Goal: Information Seeking & Learning: Learn about a topic

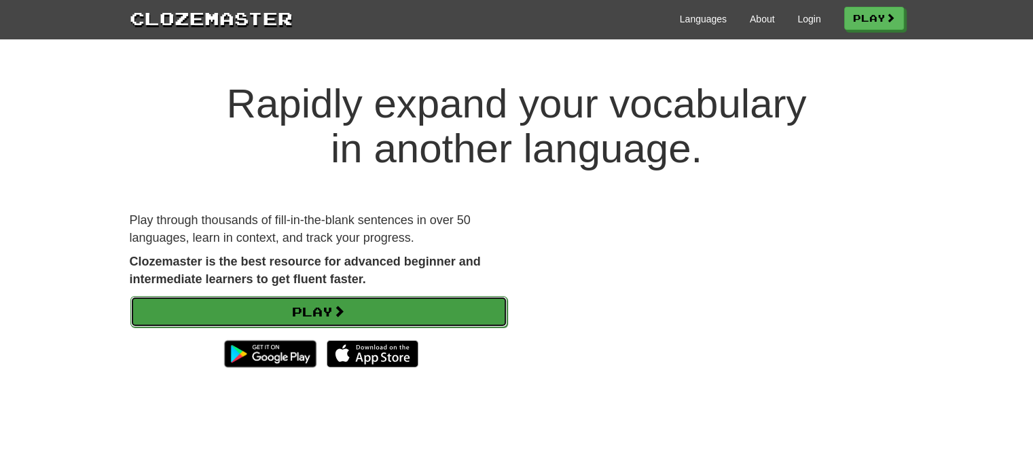
click at [427, 314] on link "Play" at bounding box center [318, 311] width 377 height 31
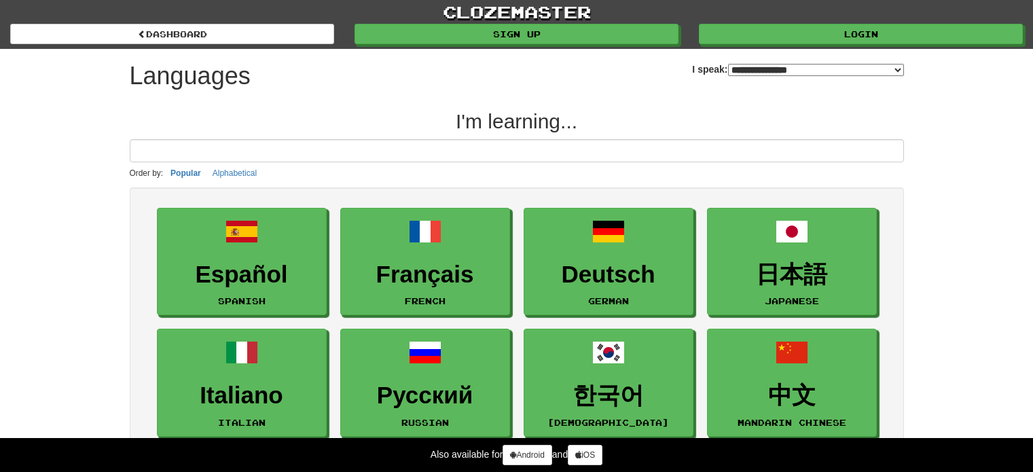
select select "*******"
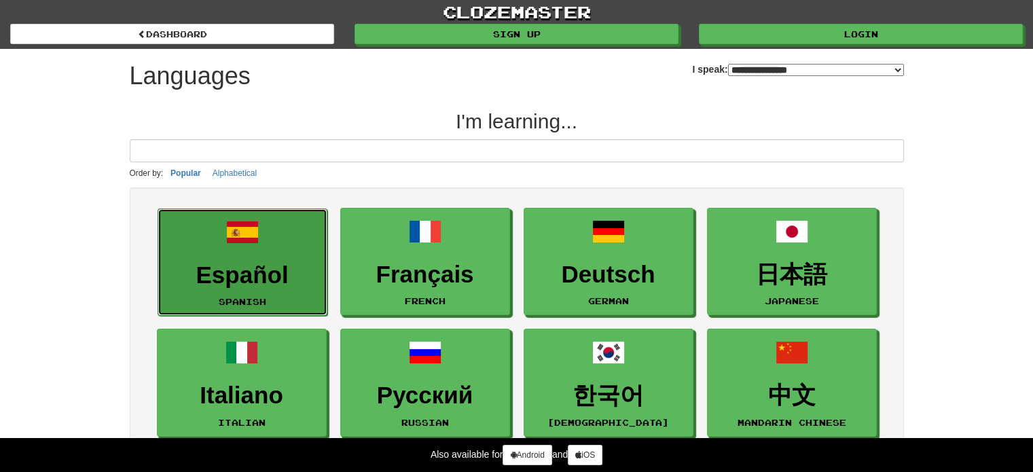
click at [244, 252] on link "Español Spanish" at bounding box center [242, 262] width 170 height 108
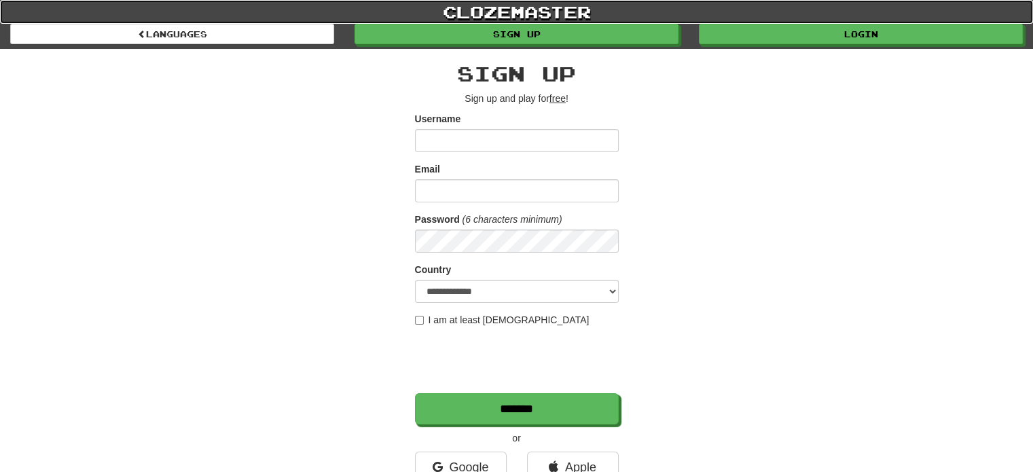
click at [519, 13] on link "clozemaster" at bounding box center [516, 12] width 1033 height 24
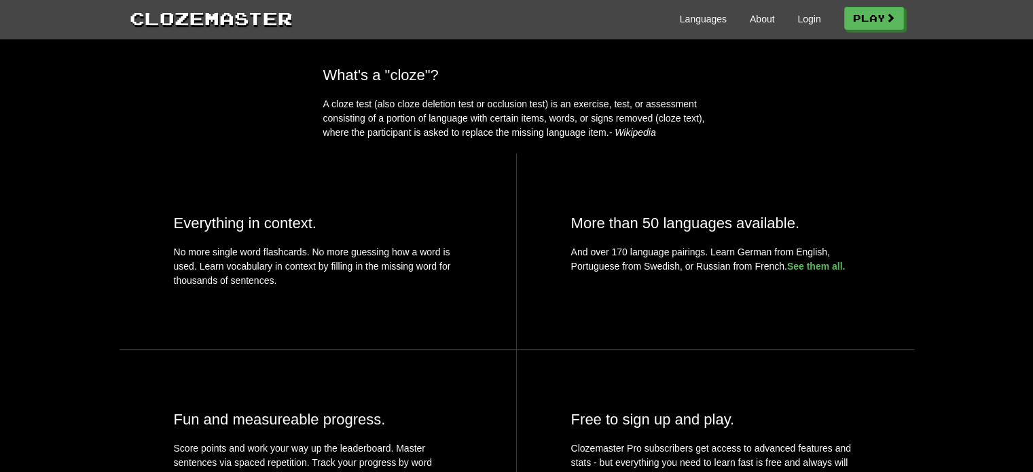
scroll to position [464, 0]
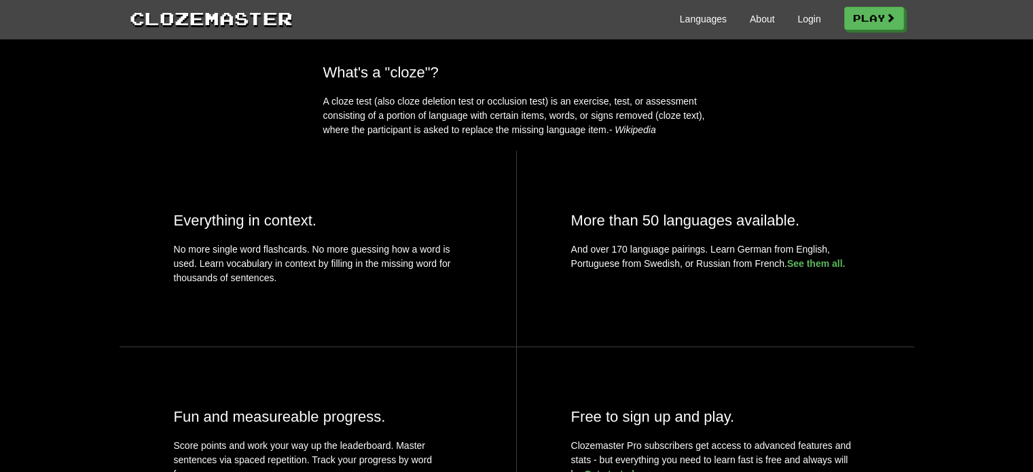
click at [1021, 185] on div "What's a "cloze"? A cloze test (also cloze deletion test or occlusion test) is …" at bounding box center [516, 317] width 1033 height 506
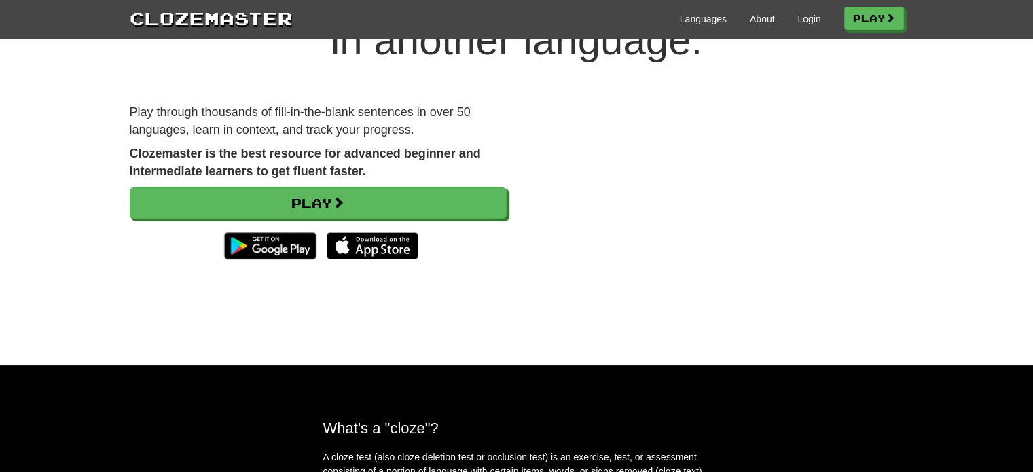
scroll to position [0, 0]
